Goal: Feedback & Contribution: Contribute content

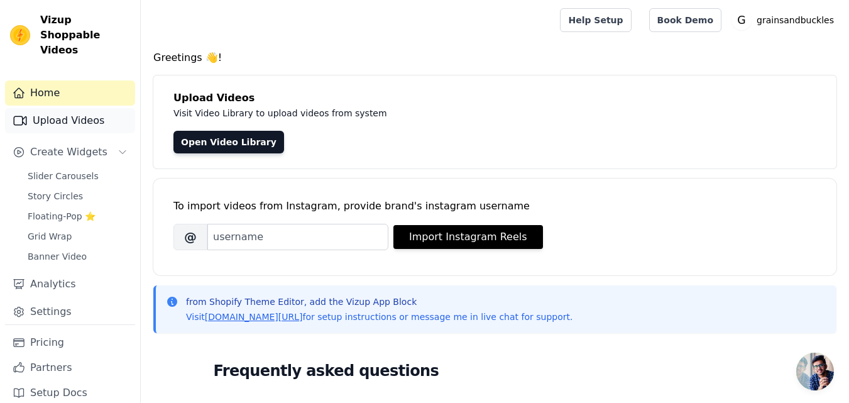
click at [76, 109] on link "Upload Videos" at bounding box center [70, 120] width 130 height 25
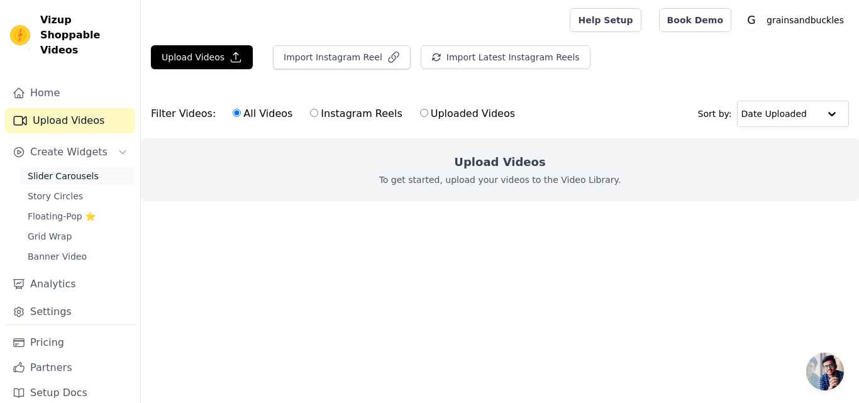
click at [80, 170] on span "Slider Carousels" at bounding box center [63, 176] width 71 height 13
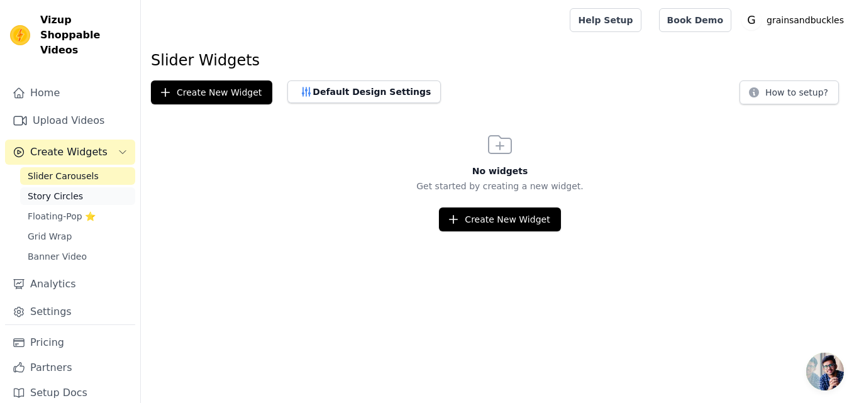
click at [64, 190] on span "Story Circles" at bounding box center [55, 196] width 55 height 13
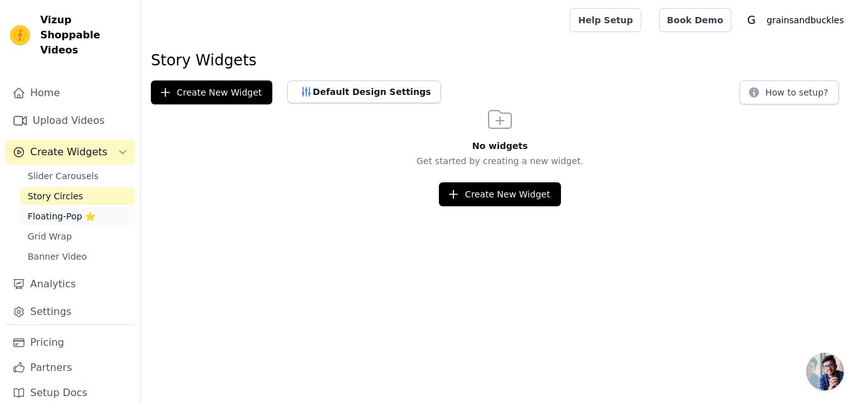
click at [65, 210] on span "Floating-Pop ⭐" at bounding box center [62, 216] width 68 height 13
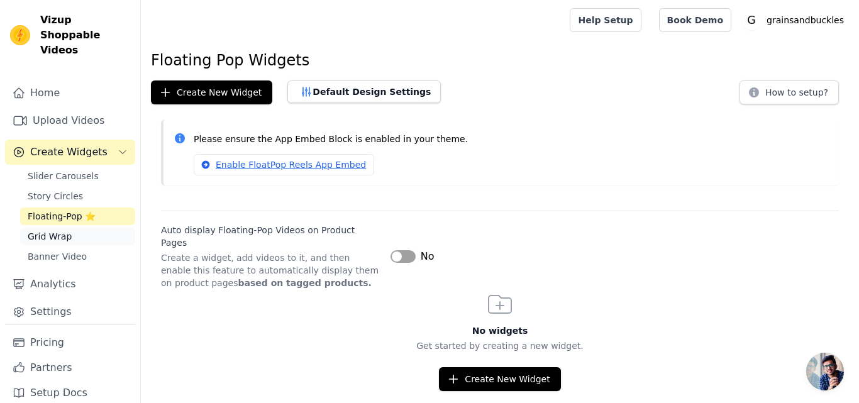
click at [61, 230] on span "Grid Wrap" at bounding box center [50, 236] width 44 height 13
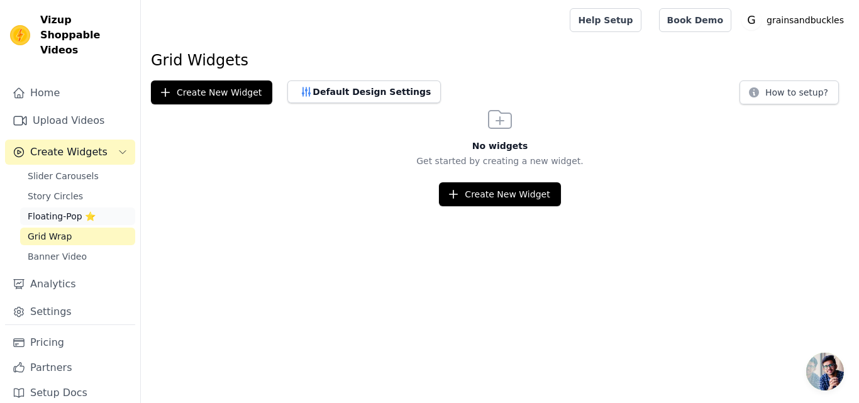
click at [87, 210] on span "Floating-Pop ⭐" at bounding box center [62, 216] width 68 height 13
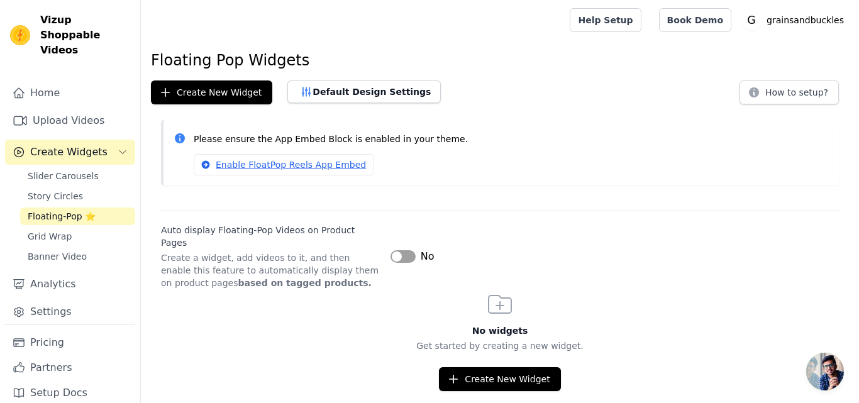
click at [408, 251] on button "Label" at bounding box center [402, 256] width 25 height 13
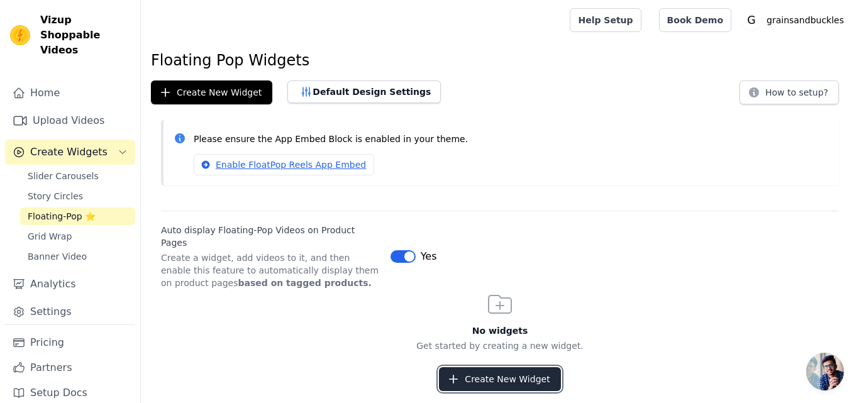
click at [537, 372] on button "Create New Widget" at bounding box center [499, 379] width 121 height 24
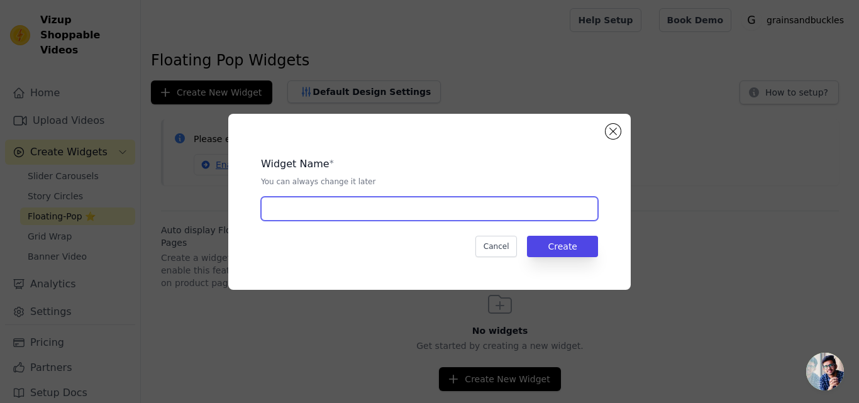
click at [442, 206] on input "text" at bounding box center [429, 209] width 337 height 24
type input "product page"
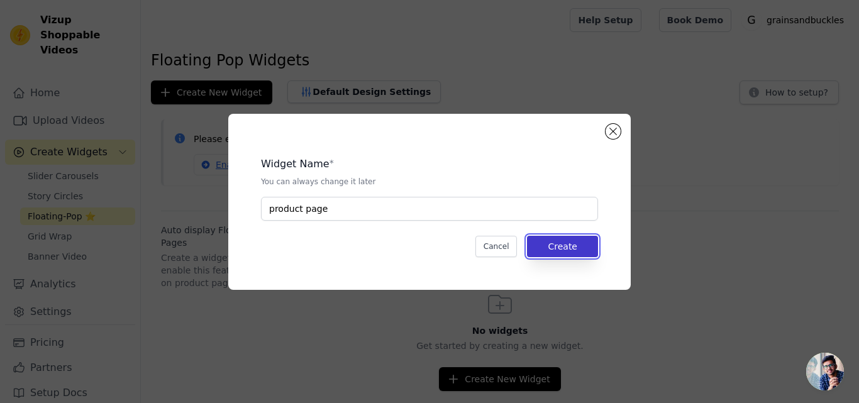
click at [574, 246] on button "Create" at bounding box center [562, 246] width 71 height 21
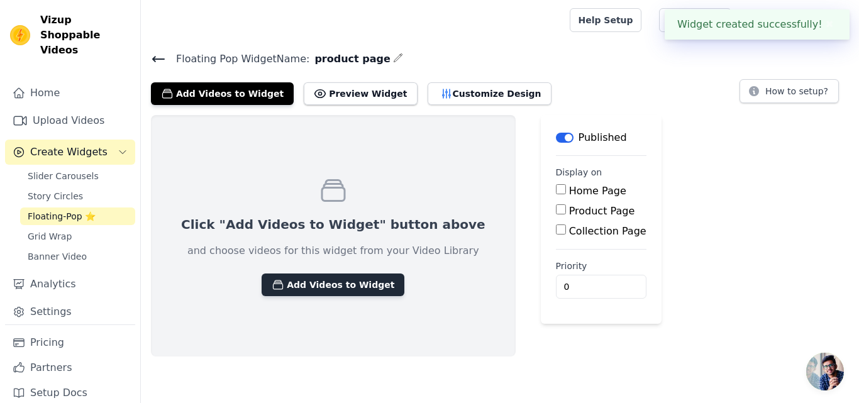
click at [354, 285] on button "Add Videos to Widget" at bounding box center [332, 284] width 143 height 23
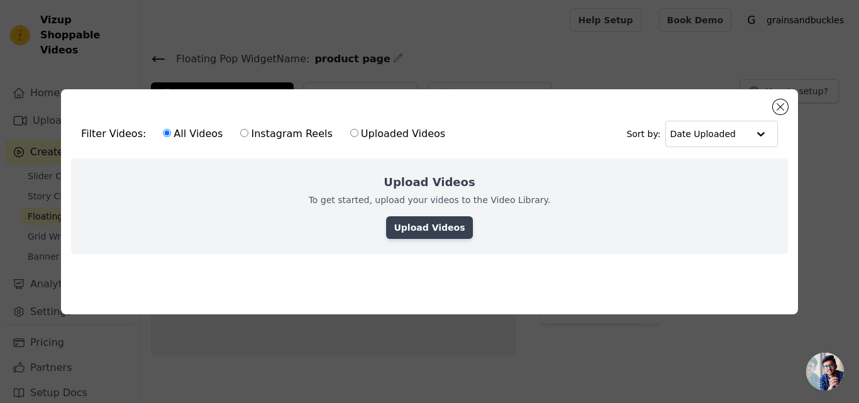
click at [456, 221] on link "Upload Videos" at bounding box center [429, 227] width 86 height 23
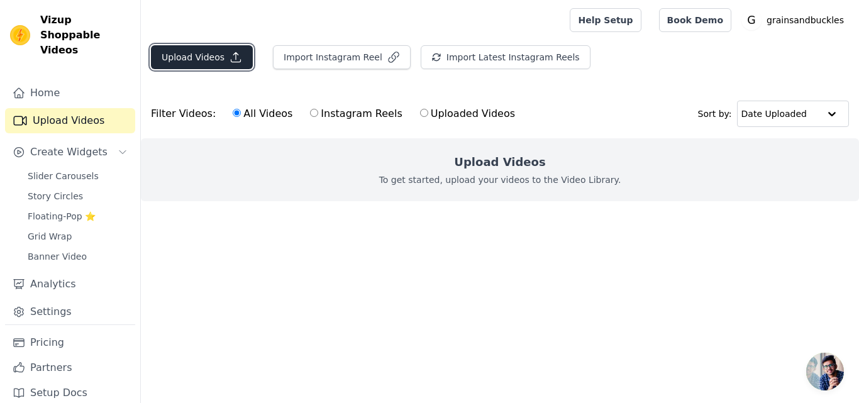
click at [210, 52] on button "Upload Videos" at bounding box center [202, 57] width 102 height 24
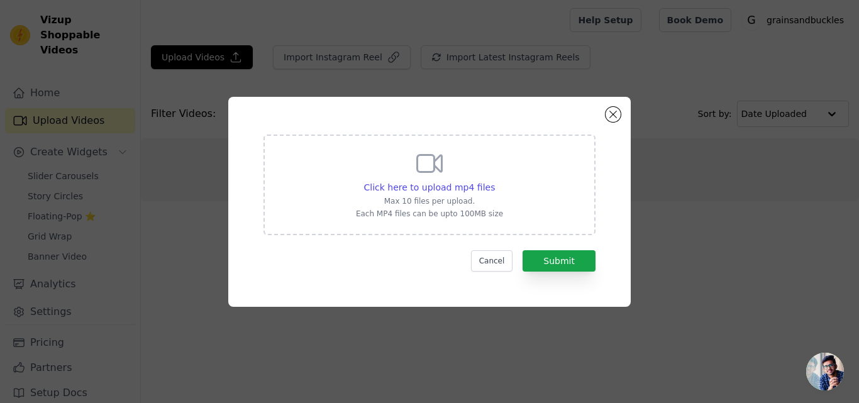
click at [460, 179] on div "Click here to upload mp4 files Max 10 files per upload. Each MP4 files can be u…" at bounding box center [429, 183] width 147 height 70
click at [494, 180] on input "Click here to upload mp4 files Max 10 files per upload. Each MP4 files can be u…" at bounding box center [494, 180] width 1 height 1
click at [442, 199] on p "Max 10 files per upload." at bounding box center [429, 201] width 147 height 10
click at [494, 181] on input "Click here to upload mp4 files Max 10 files per upload. Each MP4 files can be u…" at bounding box center [494, 180] width 1 height 1
type input "C:\fakepath\WhatsApp Video 2025-08-17 at 6.27.04 AM.mp4"
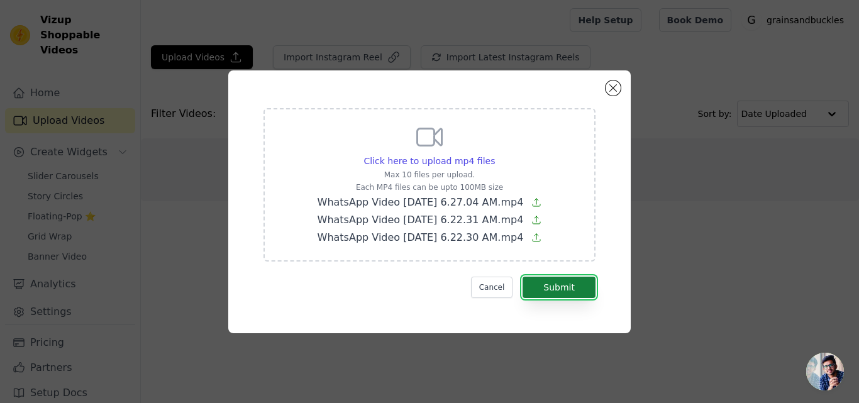
click at [564, 284] on button "Submit" at bounding box center [558, 287] width 73 height 21
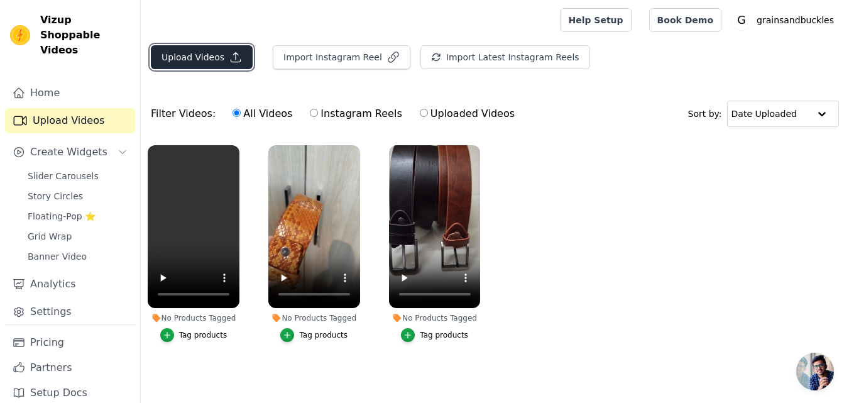
click at [231, 54] on icon "button" at bounding box center [235, 57] width 9 height 9
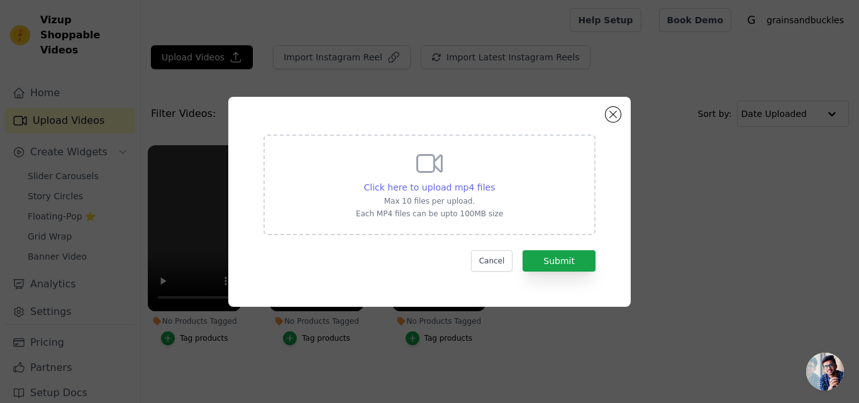
click at [404, 184] on span "Click here to upload mp4 files" at bounding box center [429, 187] width 131 height 10
click at [494, 181] on input "Click here to upload mp4 files Max 10 files per upload. Each MP4 files can be u…" at bounding box center [494, 180] width 1 height 1
click at [606, 114] on button "Close modal" at bounding box center [612, 114] width 15 height 15
